Goal: Information Seeking & Learning: Find specific page/section

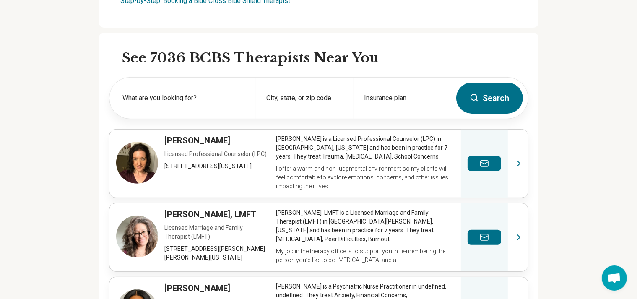
scroll to position [251, 0]
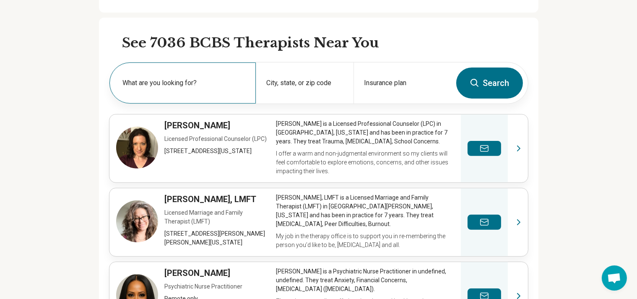
click at [138, 81] on label "What are you looking for?" at bounding box center [184, 83] width 123 height 10
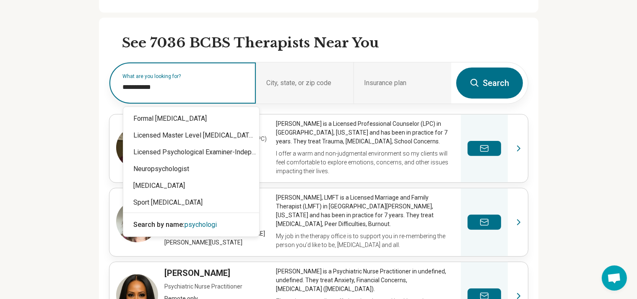
type input "**********"
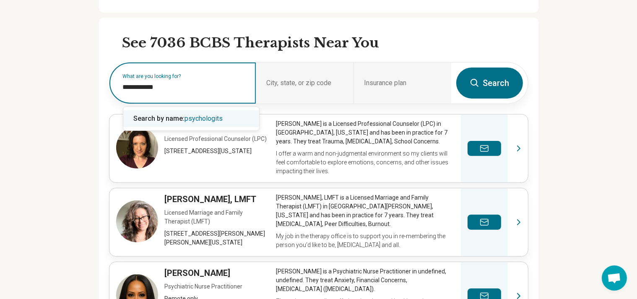
click at [191, 118] on span "psychologits" at bounding box center [203, 118] width 38 height 8
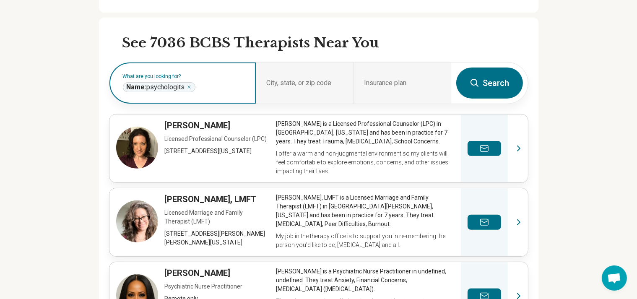
click at [192, 86] on icon "Remove" at bounding box center [188, 87] width 5 height 5
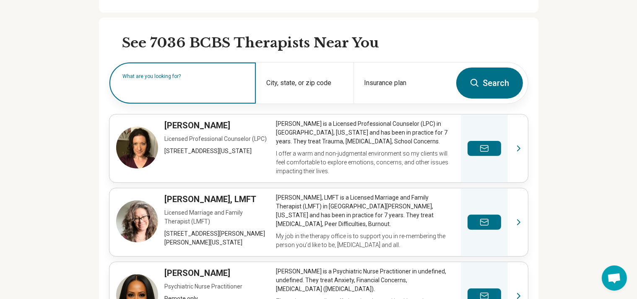
click at [192, 79] on label "What are you looking for?" at bounding box center [184, 76] width 123 height 5
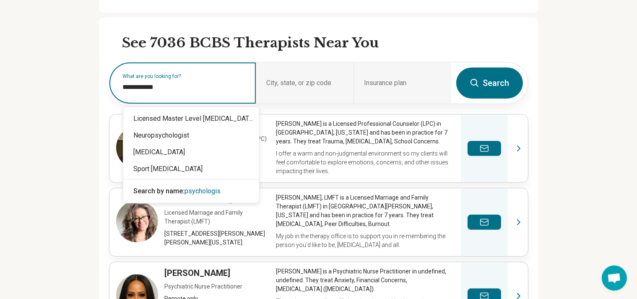
type input "**********"
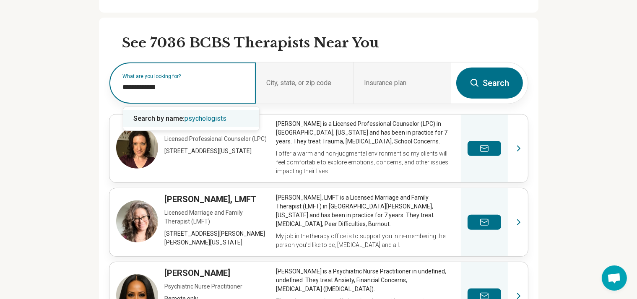
click at [206, 116] on span "psychologists" at bounding box center [205, 118] width 42 height 8
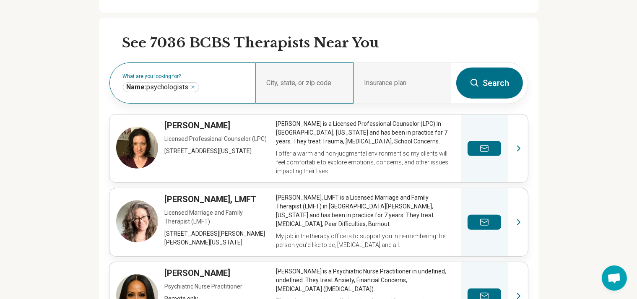
click at [319, 79] on div "City, state, or zip code" at bounding box center [305, 82] width 98 height 41
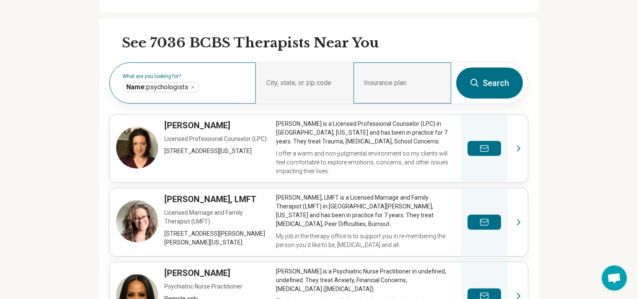
click at [387, 83] on div "Insurance plan" at bounding box center [402, 82] width 98 height 41
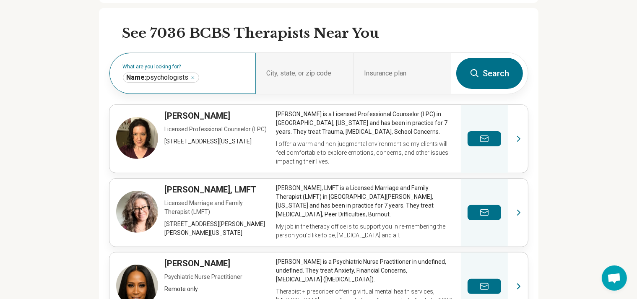
scroll to position [219, 0]
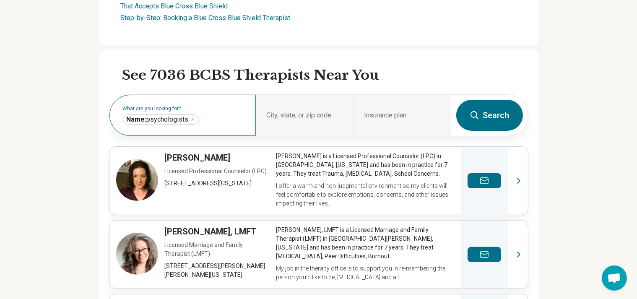
click at [489, 111] on button "Search" at bounding box center [489, 115] width 67 height 31
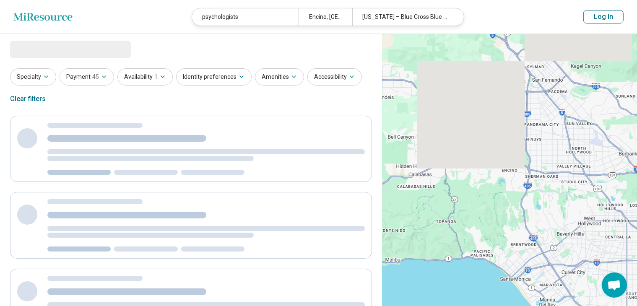
select select "***"
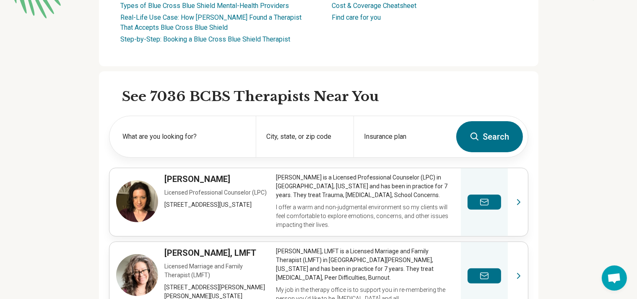
scroll to position [219, 0]
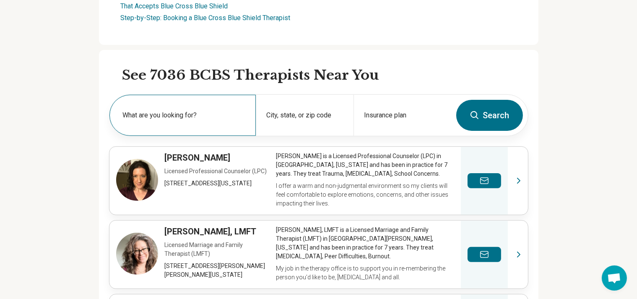
click at [179, 111] on label "What are you looking for?" at bounding box center [184, 115] width 123 height 10
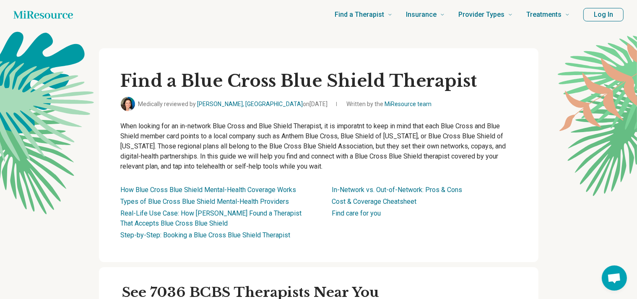
scroll to position [0, 0]
